Goal: Information Seeking & Learning: Learn about a topic

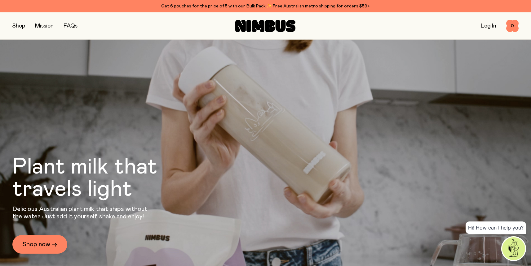
click at [14, 24] on button "button" at bounding box center [18, 26] width 13 height 9
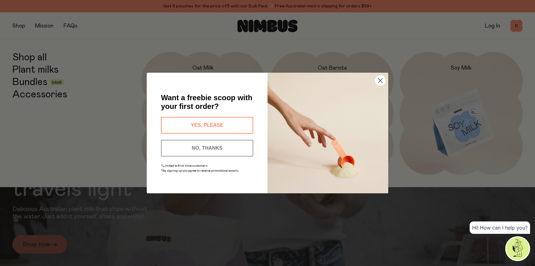
click at [385, 79] on circle "Close dialog" at bounding box center [381, 81] width 10 height 10
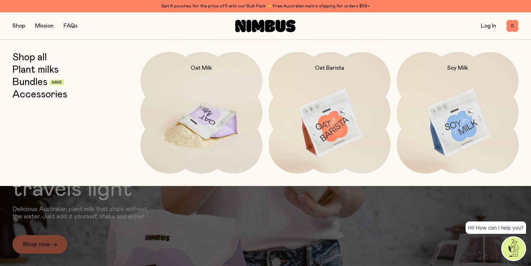
click at [220, 105] on img at bounding box center [201, 123] width 122 height 143
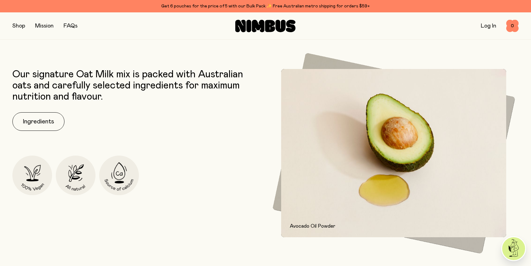
scroll to position [282, 0]
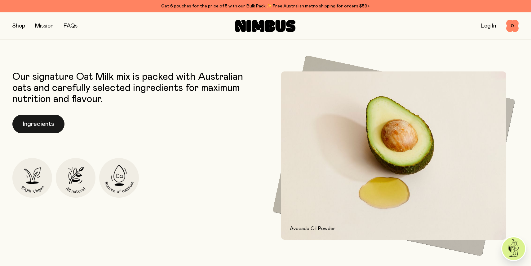
click at [26, 129] on button "Ingredients" at bounding box center [38, 124] width 52 height 19
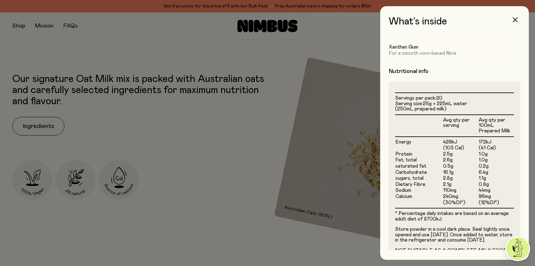
scroll to position [113, 0]
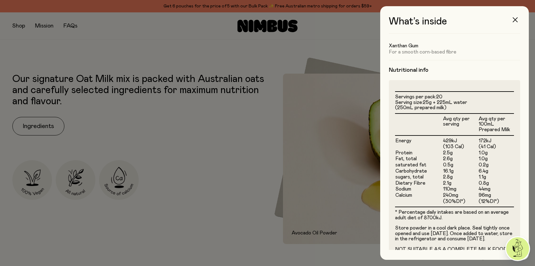
click at [516, 24] on button "button" at bounding box center [515, 19] width 15 height 15
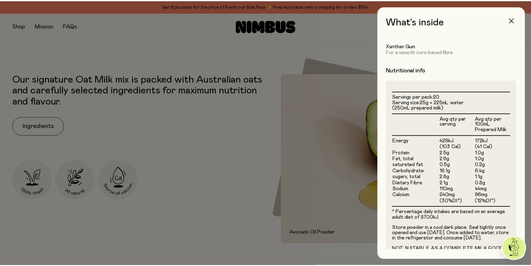
scroll to position [282, 0]
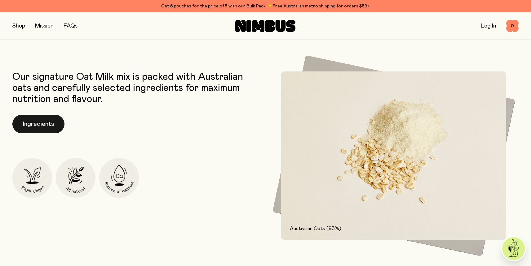
click at [55, 121] on button "Ingredients" at bounding box center [38, 124] width 52 height 19
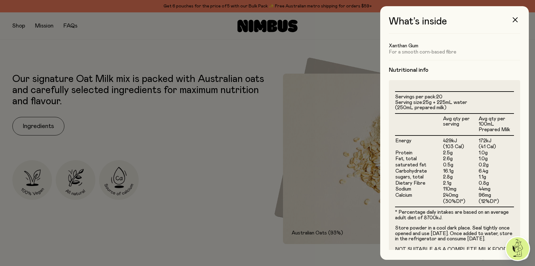
scroll to position [140, 0]
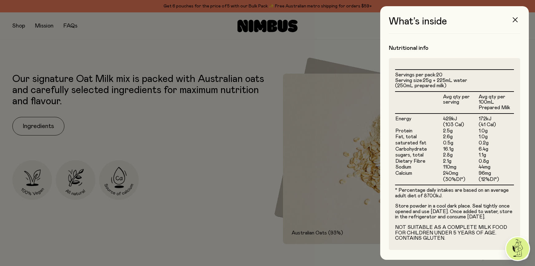
click at [519, 13] on div "What’s inside Ingredients Australian Oats (93%) For a naturally nutritious & sw…" at bounding box center [455, 133] width 149 height 254
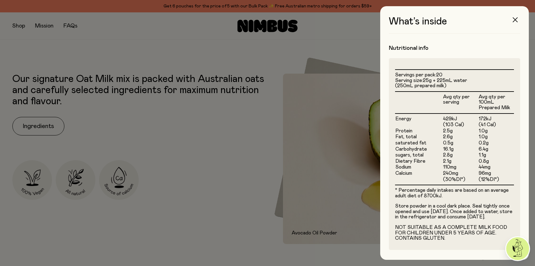
click at [513, 20] on button "button" at bounding box center [515, 19] width 15 height 15
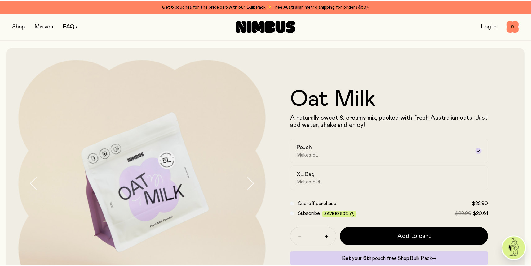
scroll to position [282, 0]
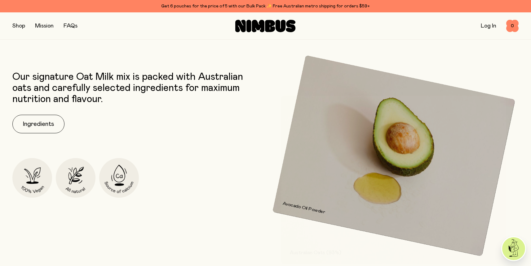
click at [18, 25] on button "button" at bounding box center [18, 26] width 13 height 9
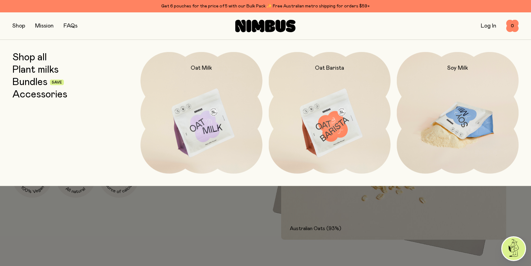
click at [477, 97] on img at bounding box center [458, 123] width 122 height 143
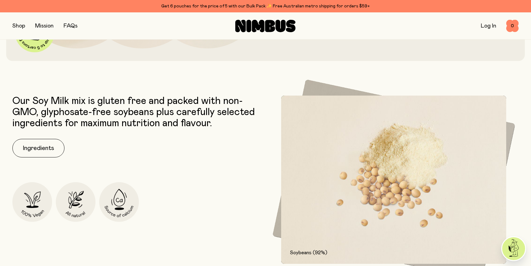
scroll to position [262, 0]
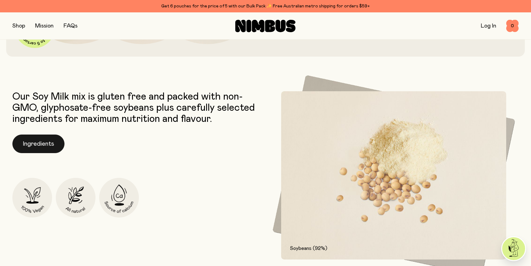
click at [33, 137] on button "Ingredients" at bounding box center [38, 144] width 52 height 19
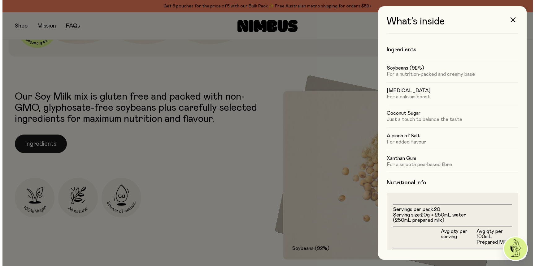
scroll to position [0, 0]
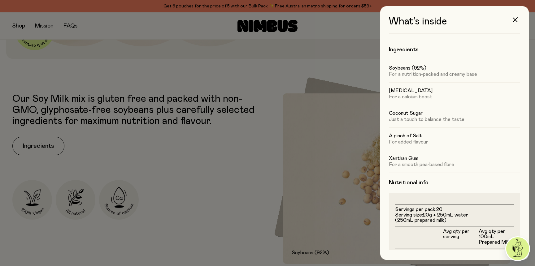
click at [445, 138] on h5 "A pinch of Salt" at bounding box center [454, 136] width 131 height 6
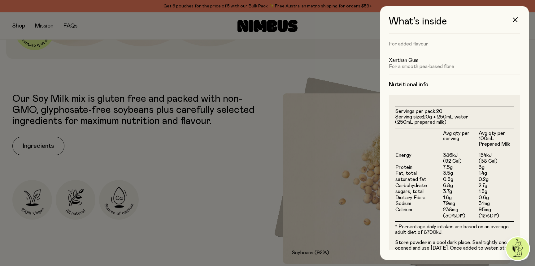
scroll to position [135, 0]
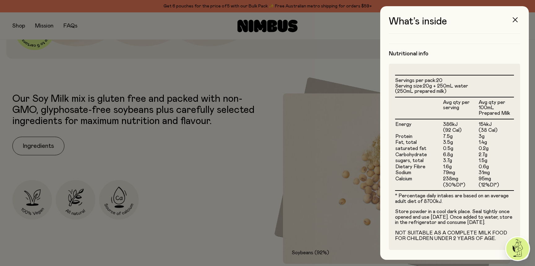
click at [516, 20] on icon "button" at bounding box center [515, 19] width 5 height 5
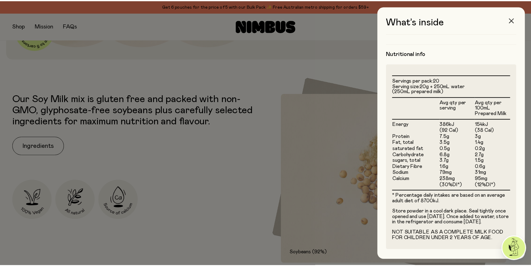
scroll to position [262, 0]
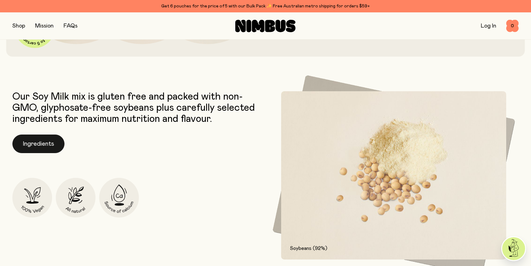
click at [49, 144] on button "Ingredients" at bounding box center [38, 144] width 52 height 19
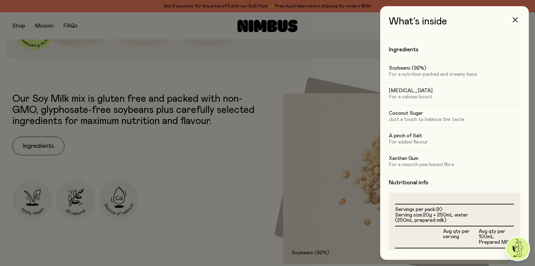
scroll to position [135, 0]
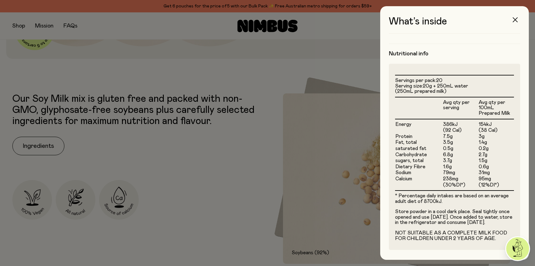
click at [519, 23] on button "button" at bounding box center [515, 19] width 15 height 15
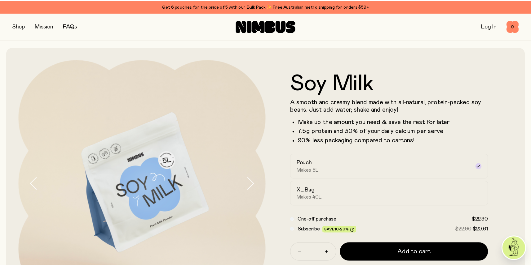
scroll to position [262, 0]
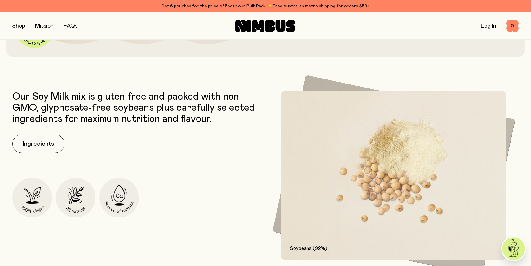
click at [16, 25] on button "button" at bounding box center [18, 26] width 13 height 9
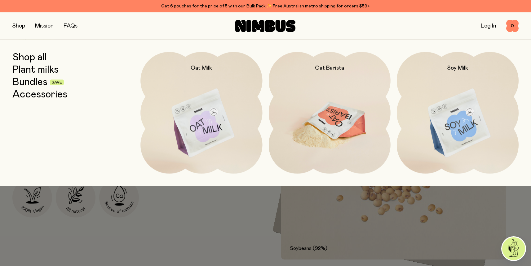
click at [354, 117] on img at bounding box center [330, 123] width 122 height 143
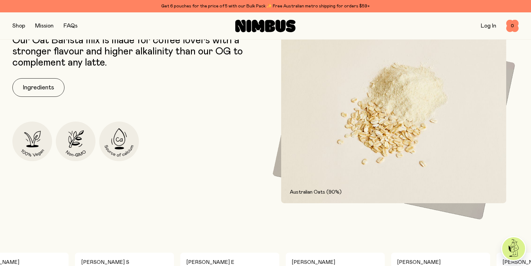
scroll to position [321, 0]
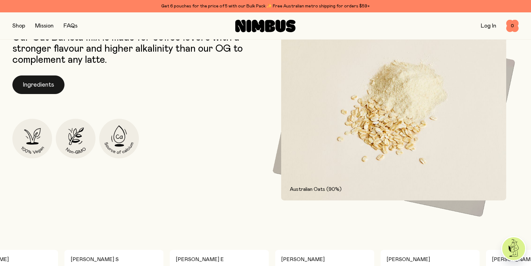
click at [36, 84] on button "Ingredients" at bounding box center [38, 85] width 52 height 19
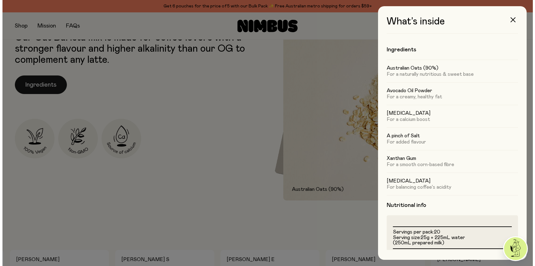
scroll to position [0, 0]
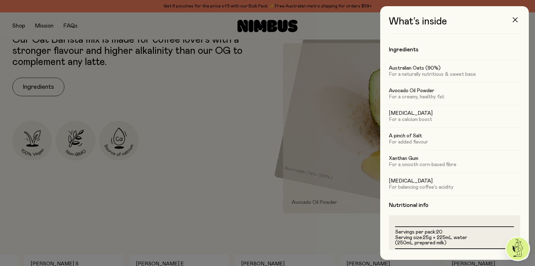
click at [515, 17] on icon "button" at bounding box center [515, 19] width 5 height 5
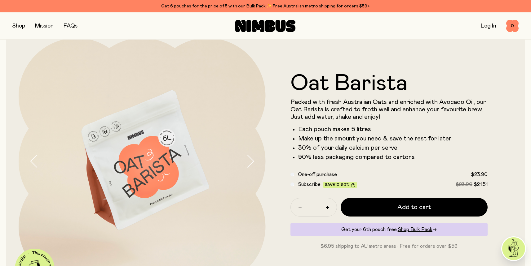
scroll to position [21, 0]
